Goal: Information Seeking & Learning: Learn about a topic

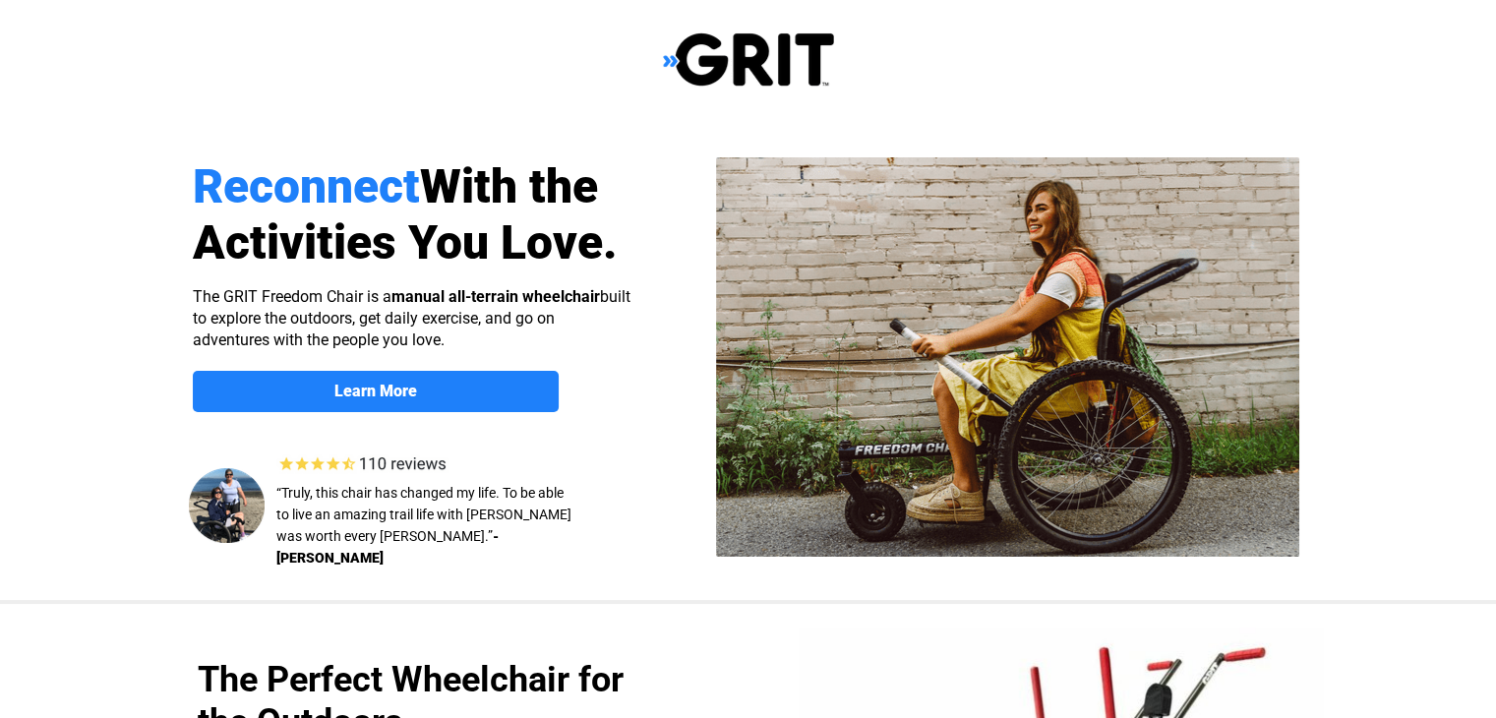
select select "US"
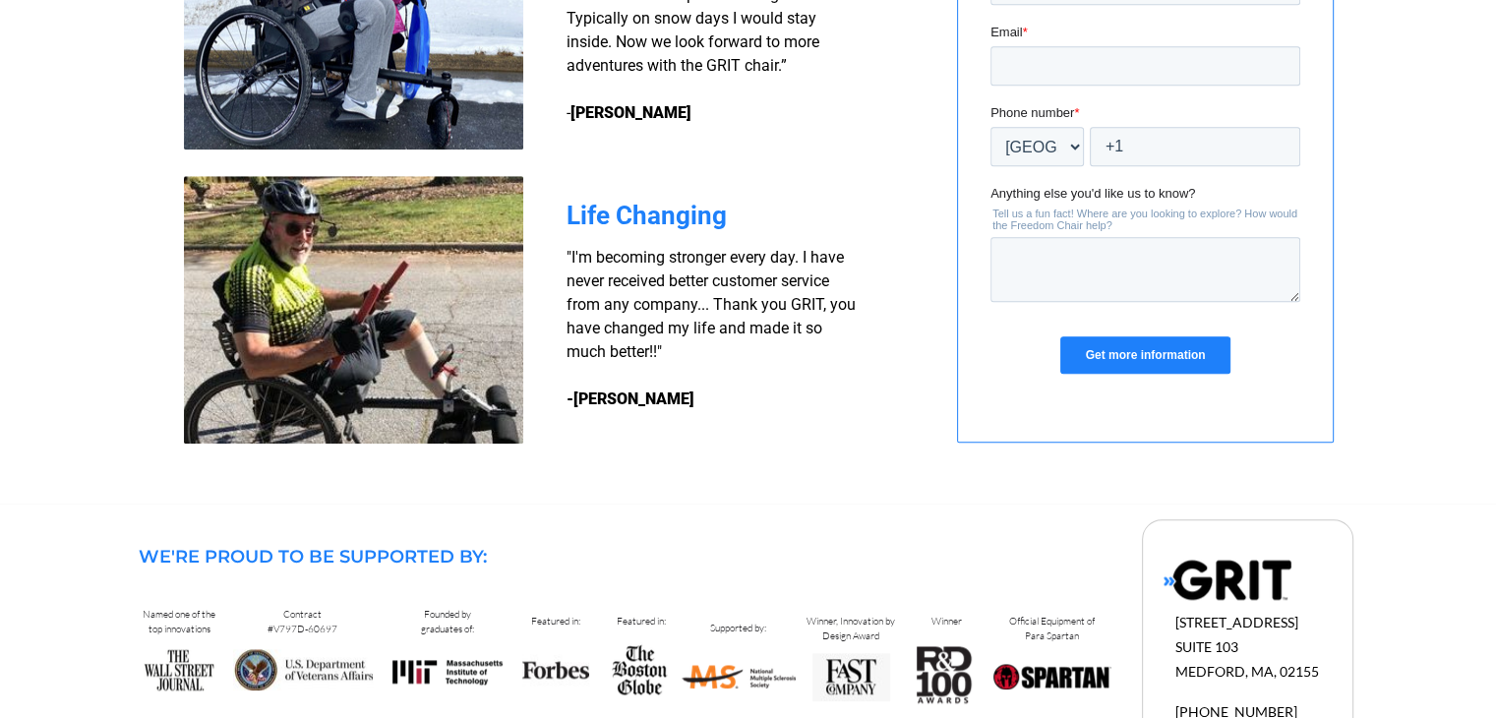
scroll to position [1368, 0]
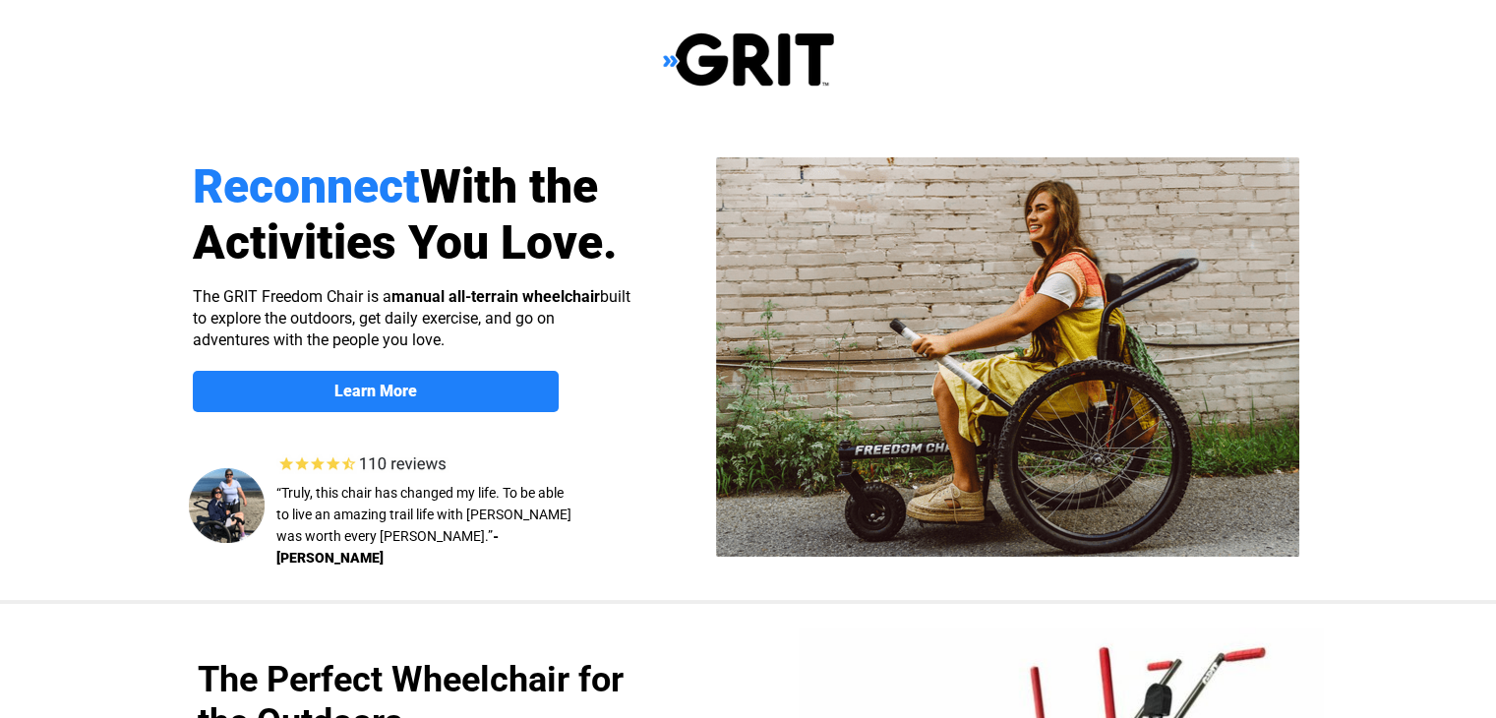
select select "US"
click at [405, 400] on link "Learn More" at bounding box center [376, 391] width 366 height 41
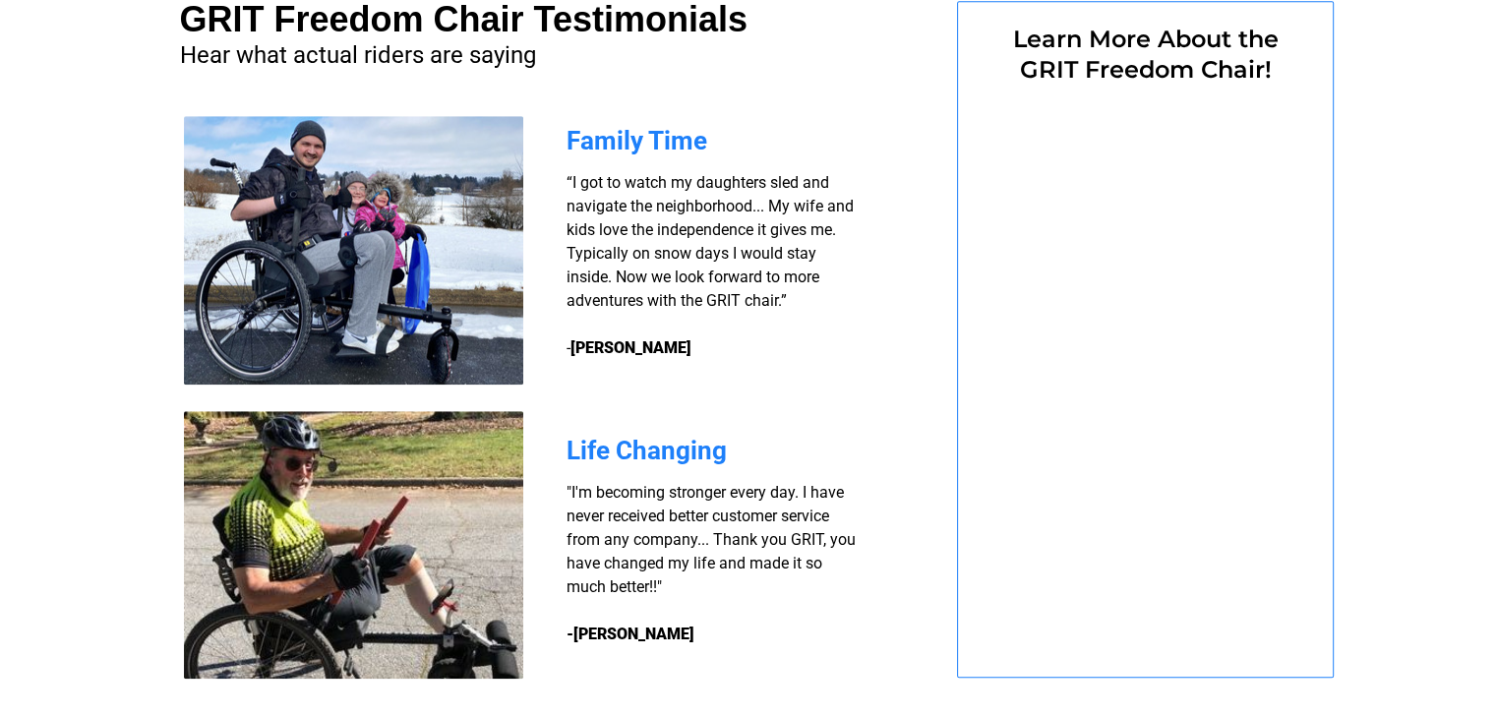
select select "US"
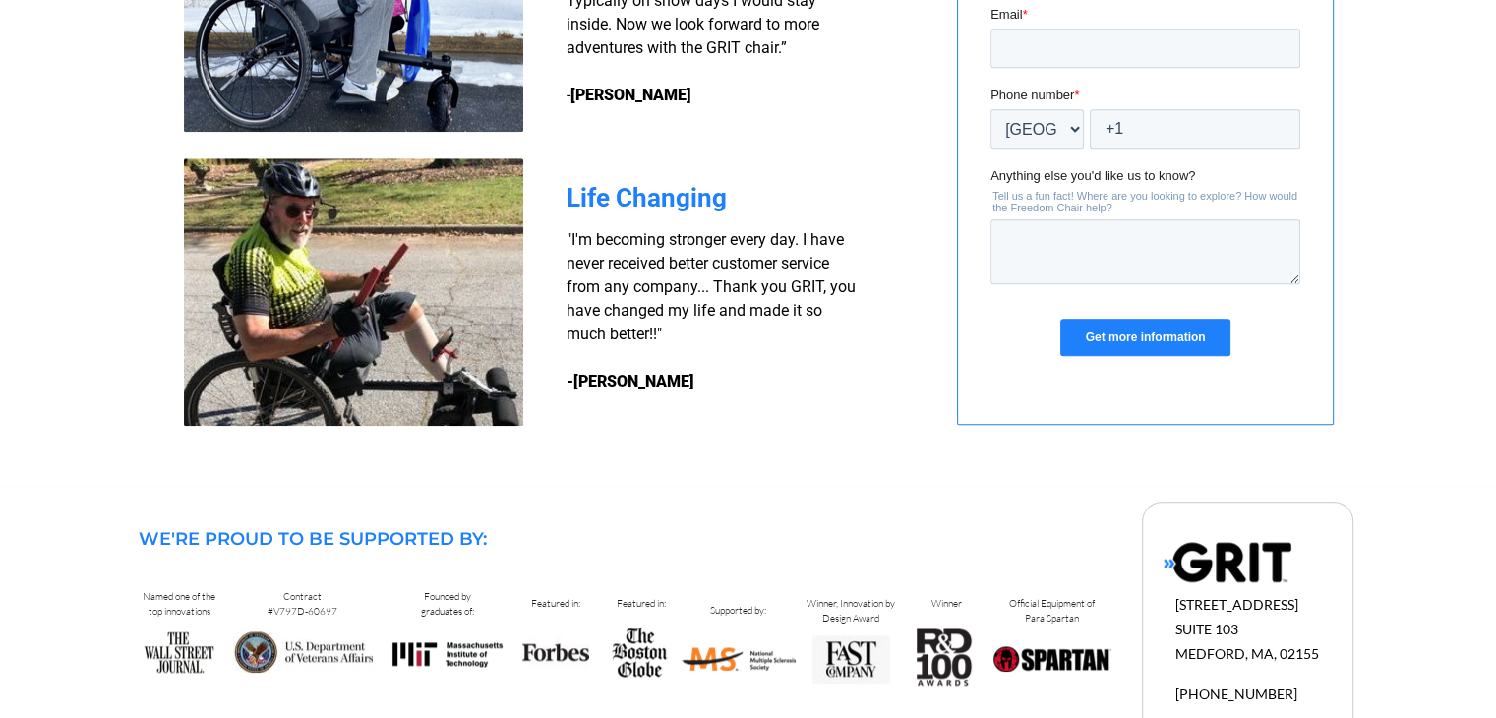
scroll to position [1860, 0]
